Goal: Transaction & Acquisition: Purchase product/service

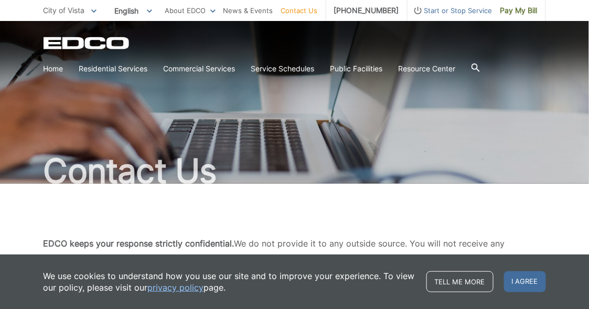
click at [25, 183] on div "Contact Us" at bounding box center [294, 102] width 589 height 163
click at [30, 183] on div "Contact Us" at bounding box center [294, 102] width 589 height 163
click at [41, 183] on div "Contact Us" at bounding box center [294, 102] width 589 height 163
click at [27, 183] on div "Contact Us" at bounding box center [294, 102] width 589 height 163
click at [25, 183] on div "Contact Us" at bounding box center [294, 102] width 589 height 163
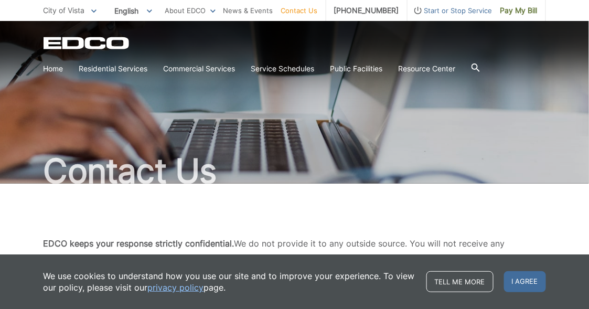
click at [36, 181] on div "Contact Us" at bounding box center [294, 102] width 589 height 163
click at [25, 183] on div "Contact Us" at bounding box center [294, 102] width 589 height 163
click at [27, 183] on div "Contact Us" at bounding box center [294, 102] width 589 height 163
click at [31, 181] on div "Contact Us" at bounding box center [294, 102] width 589 height 163
click at [25, 183] on div "Contact Us" at bounding box center [294, 102] width 589 height 163
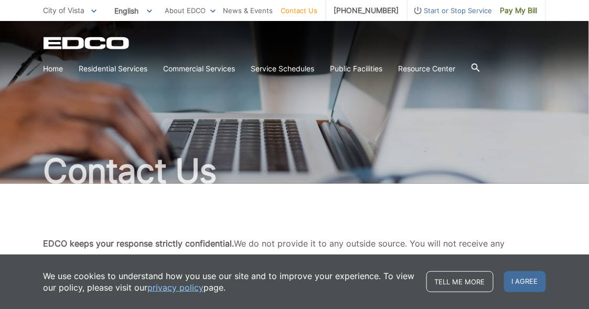
click at [30, 183] on div "Contact Us" at bounding box center [294, 102] width 589 height 163
click at [25, 183] on div "Contact Us" at bounding box center [294, 102] width 589 height 163
click at [34, 183] on div "Contact Us" at bounding box center [294, 102] width 589 height 163
click at [24, 183] on div "Contact Us" at bounding box center [294, 102] width 589 height 163
click at [34, 183] on div "Contact Us" at bounding box center [294, 102] width 589 height 163
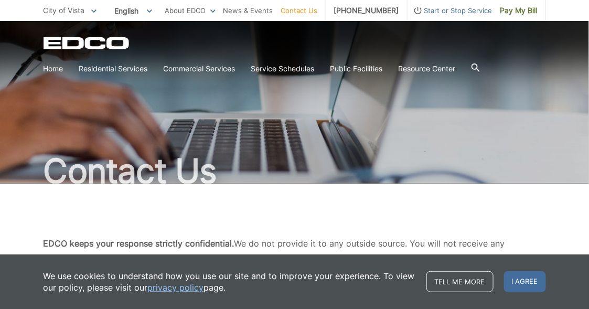
click at [28, 183] on div "Contact Us" at bounding box center [294, 102] width 589 height 163
click at [25, 183] on div "Contact Us" at bounding box center [294, 102] width 589 height 163
click at [28, 183] on div "Contact Us" at bounding box center [294, 102] width 589 height 163
click at [21, 183] on div "Contact Us" at bounding box center [294, 102] width 589 height 163
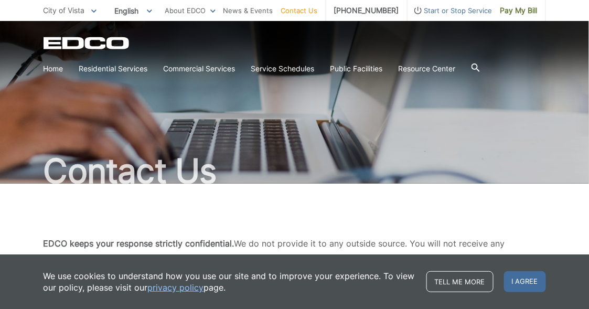
click at [21, 183] on div "Contact Us" at bounding box center [294, 102] width 589 height 163
click at [30, 183] on div "Contact Us" at bounding box center [294, 102] width 589 height 163
click at [25, 183] on div "Contact Us" at bounding box center [294, 102] width 589 height 163
click at [26, 183] on div "Contact Us" at bounding box center [294, 102] width 589 height 163
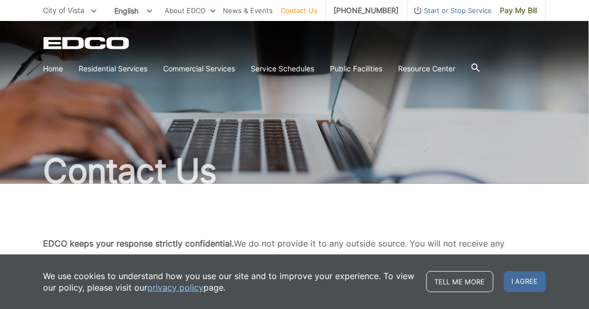
click at [30, 183] on div "Contact Us" at bounding box center [294, 102] width 589 height 163
click at [25, 183] on div "Contact Us" at bounding box center [294, 102] width 589 height 163
click at [30, 183] on div "Contact Us" at bounding box center [294, 102] width 589 height 163
click at [34, 183] on div "Contact Us" at bounding box center [294, 102] width 589 height 163
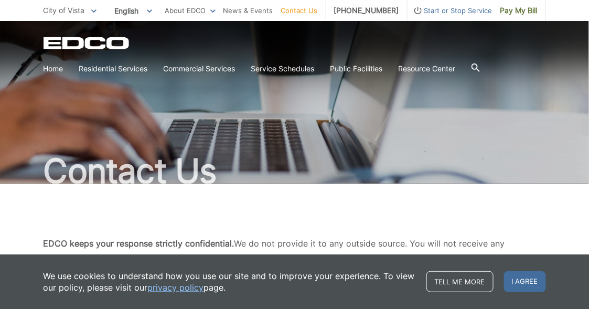
click at [34, 183] on div "Contact Us" at bounding box center [294, 102] width 589 height 163
click at [25, 183] on div "Contact Us" at bounding box center [294, 102] width 589 height 163
click at [27, 183] on div "Contact Us" at bounding box center [294, 102] width 589 height 163
click at [26, 183] on div "Contact Us" at bounding box center [294, 102] width 589 height 163
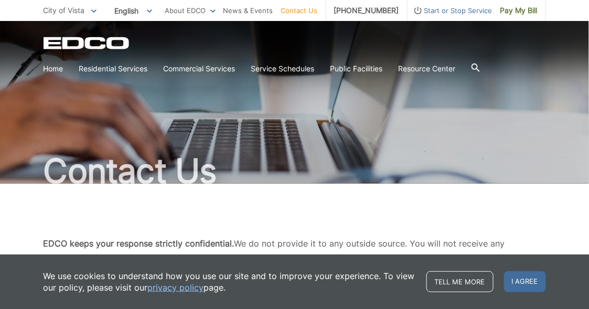
click at [30, 183] on div "Contact Us" at bounding box center [294, 102] width 589 height 163
click at [49, 134] on div "Contact Us" at bounding box center [295, 102] width 503 height 163
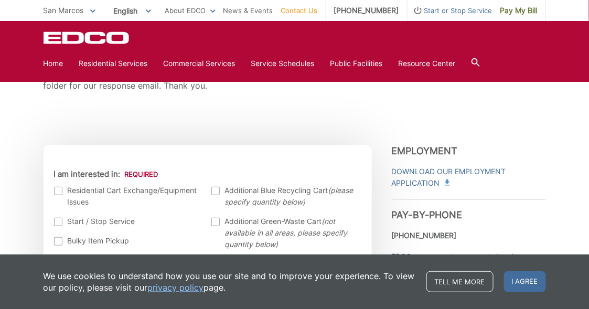
scroll to position [254, 0]
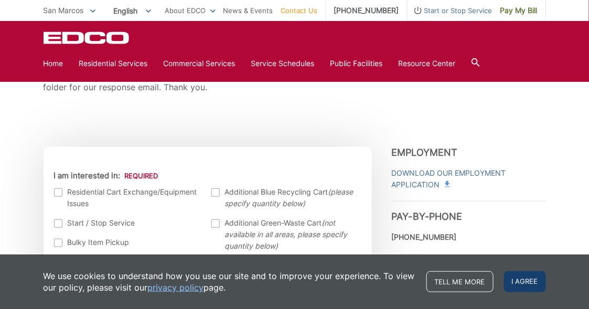
click at [527, 278] on span "I agree" at bounding box center [525, 281] width 42 height 21
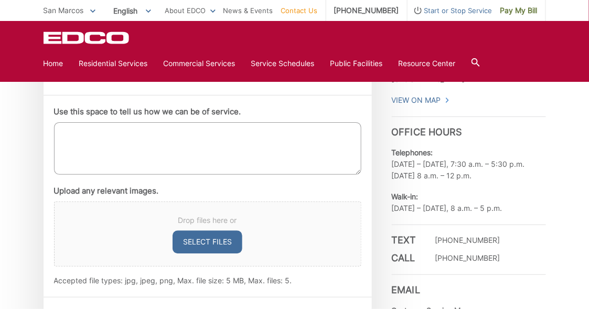
scroll to position [384, 0]
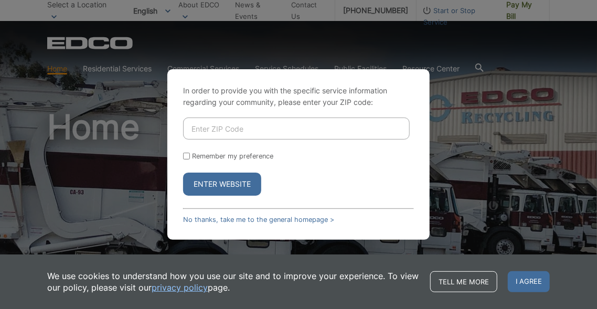
click at [324, 130] on input "Enter ZIP Code" at bounding box center [296, 129] width 227 height 22
type input "92078"
click at [189, 156] on input "Remember my preference" at bounding box center [186, 156] width 7 height 7
checkbox input "true"
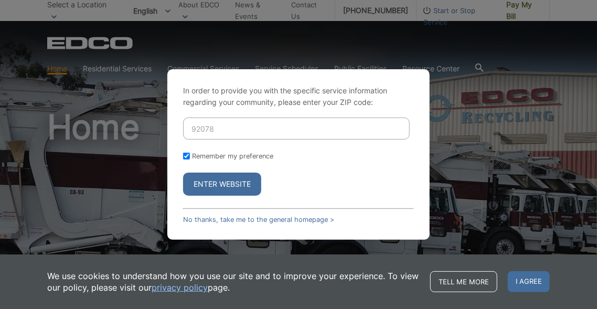
click at [215, 184] on button "Enter Website" at bounding box center [222, 184] width 78 height 23
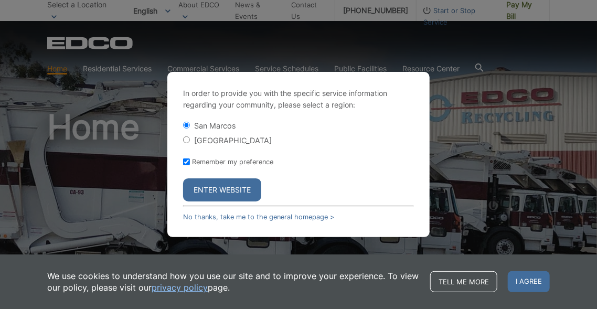
click at [229, 193] on button "Enter Website" at bounding box center [222, 189] width 78 height 23
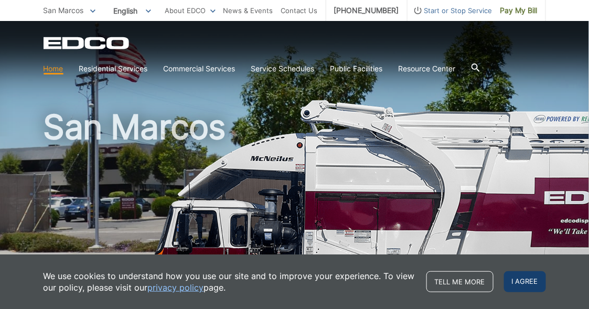
click at [524, 283] on span "I agree" at bounding box center [525, 281] width 42 height 21
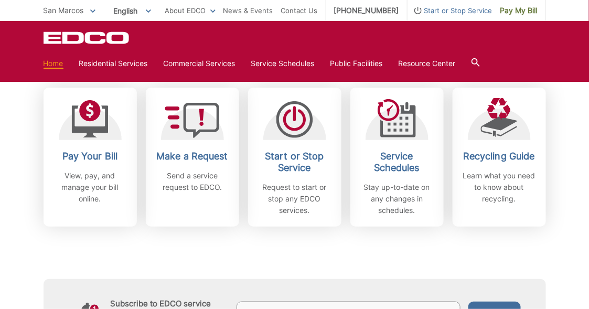
scroll to position [301, 0]
click at [507, 18] on link "Pay My Bill" at bounding box center [520, 10] width 54 height 21
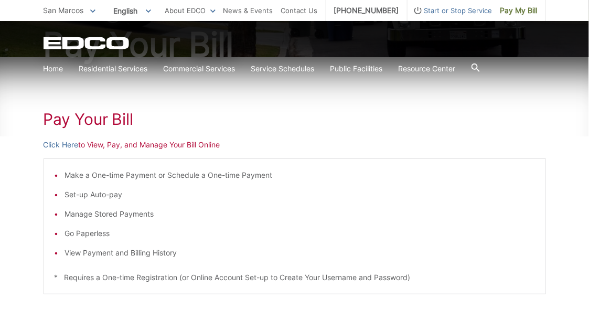
scroll to position [128, 0]
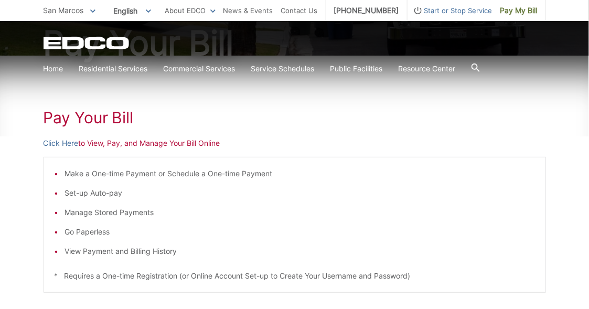
click at [110, 190] on li "Set-up Auto-pay" at bounding box center [300, 193] width 470 height 12
click at [66, 192] on li "Set-up Auto-pay" at bounding box center [300, 193] width 470 height 12
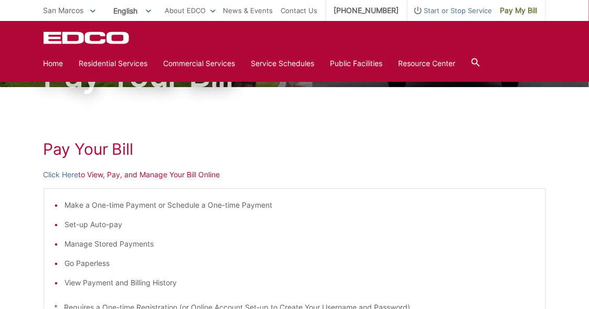
scroll to position [0, 0]
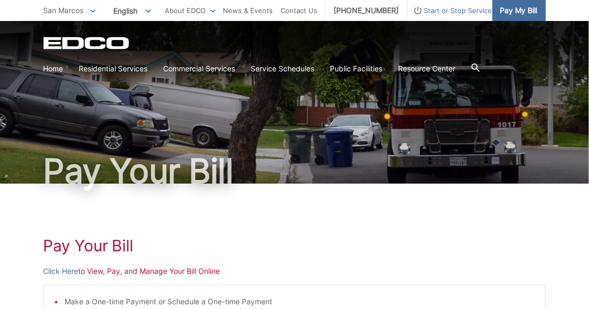
click at [531, 15] on span "Pay My Bill" at bounding box center [518, 11] width 37 height 12
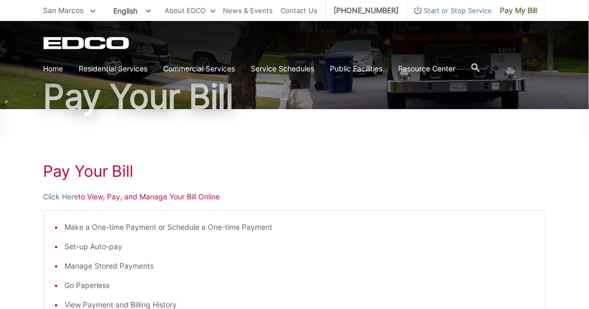
scroll to position [76, 0]
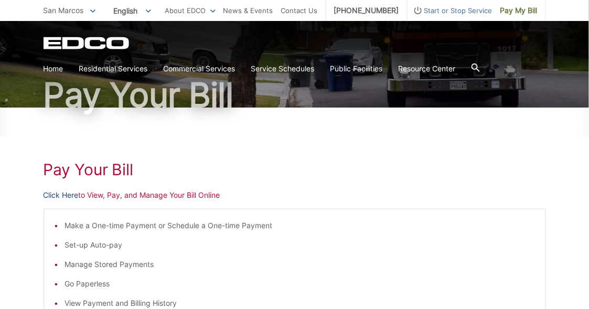
click at [67, 194] on link "Click Here" at bounding box center [61, 195] width 35 height 12
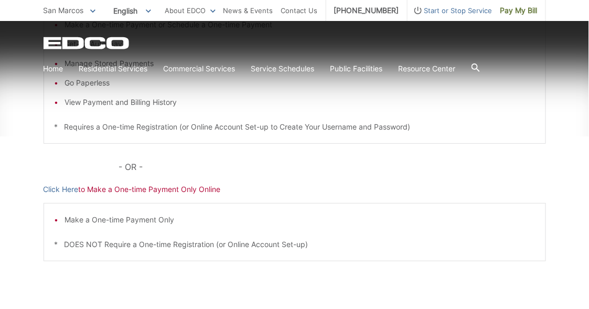
scroll to position [288, 0]
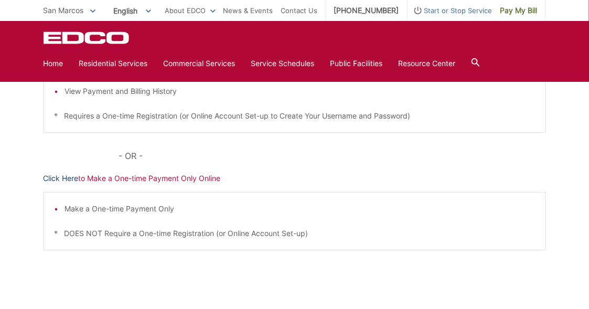
click at [68, 177] on link "Click Here" at bounding box center [61, 179] width 35 height 12
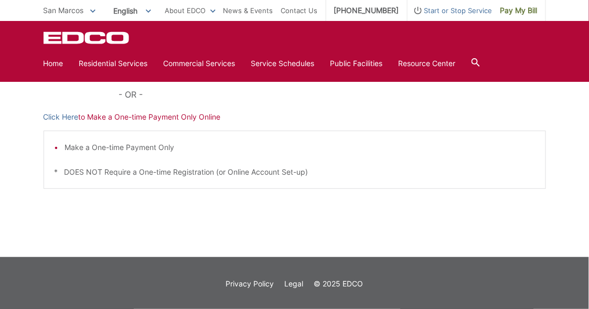
click at [0, 220] on div "Pay Your [PERSON_NAME] Here to View, Pay, and Manage Your Bill Online Make a On…" at bounding box center [294, 45] width 589 height 423
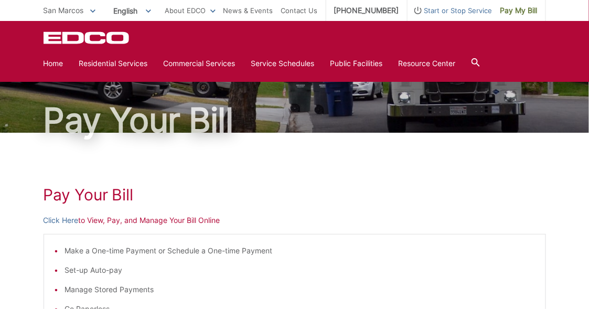
scroll to position [0, 0]
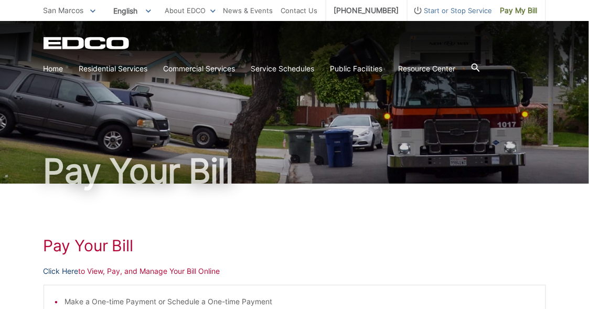
click at [65, 271] on link "Click Here" at bounding box center [61, 271] width 35 height 12
